Goal: Connect with others: Connect with others

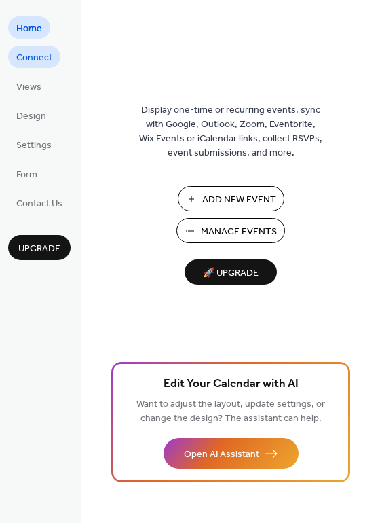
click at [45, 53] on span "Connect" at bounding box center [34, 58] width 36 height 14
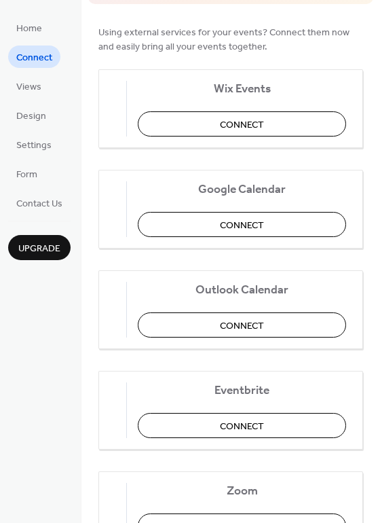
scroll to position [136, 0]
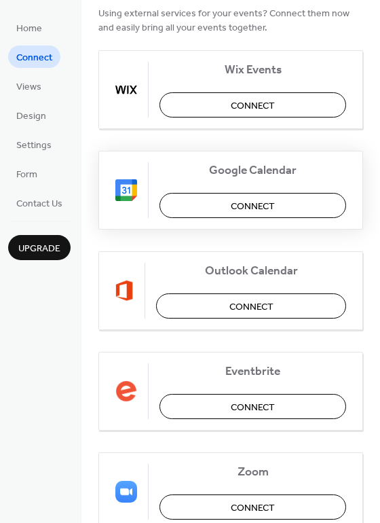
click at [266, 208] on span "Connect" at bounding box center [253, 206] width 44 height 14
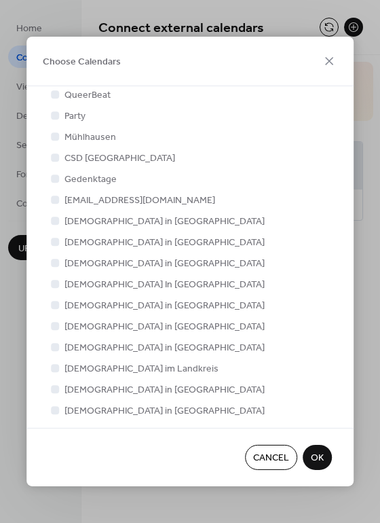
scroll to position [273, 0]
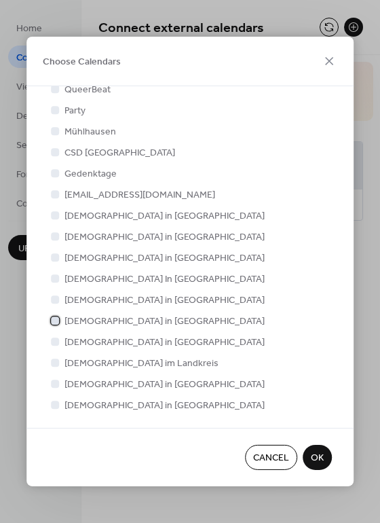
click at [111, 317] on span "[DEMOGRAPHIC_DATA] in [GEOGRAPHIC_DATA]" at bounding box center [165, 321] width 200 height 14
click at [318, 460] on span "OK" at bounding box center [317, 459] width 13 height 14
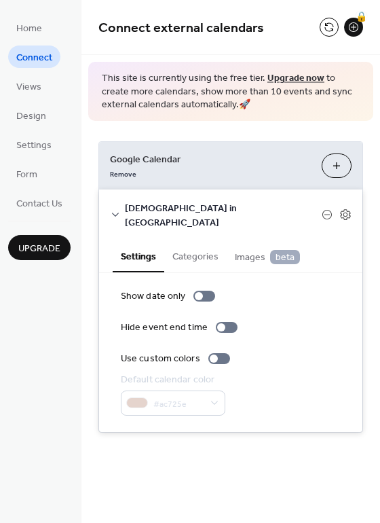
click at [185, 240] on button "Categories" at bounding box center [195, 255] width 62 height 31
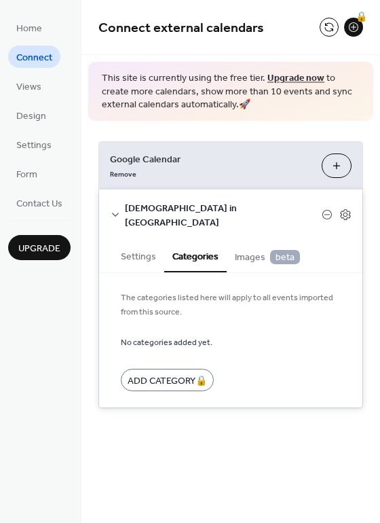
click at [135, 240] on button "Settings" at bounding box center [139, 255] width 52 height 31
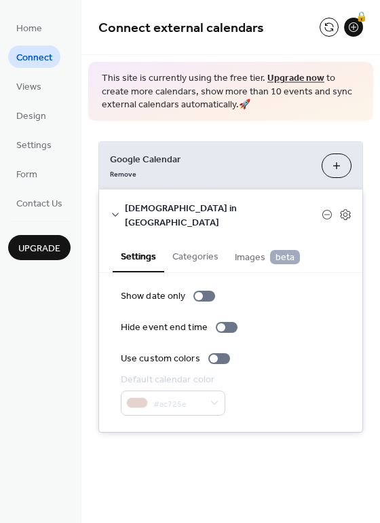
click at [117, 209] on icon at bounding box center [115, 214] width 11 height 11
